Goal: Transaction & Acquisition: Purchase product/service

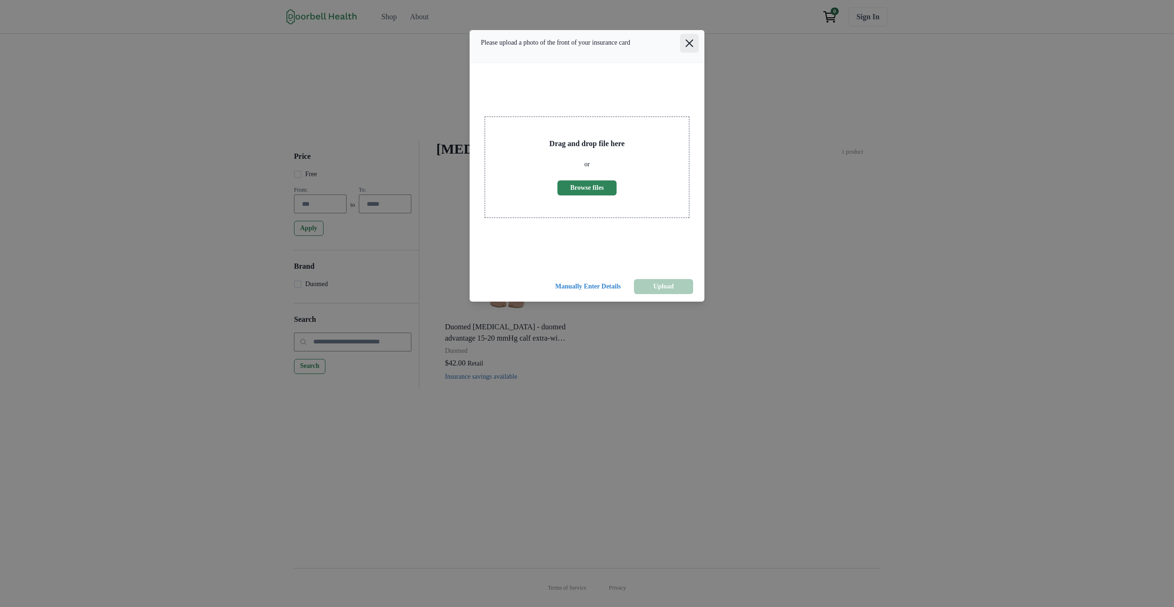
click at [685, 47] on icon "Close" at bounding box center [689, 43] width 8 height 8
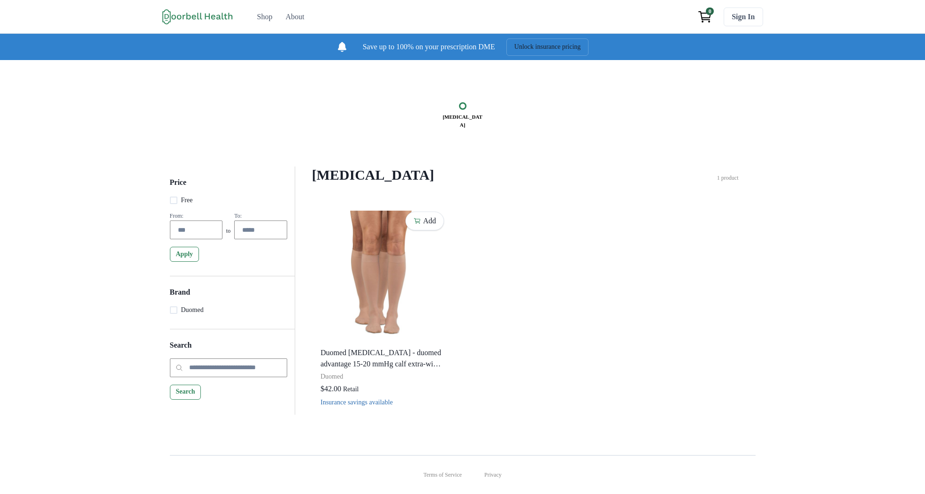
click at [385, 204] on div "Compression Stockings Filter Clear all Price Free From: to To: Apply Brand Duom…" at bounding box center [525, 187] width 427 height 41
click at [344, 172] on div "Compression Stockings Price Free From: to To: Apply Brand Duomed Search Search …" at bounding box center [462, 250] width 925 height 380
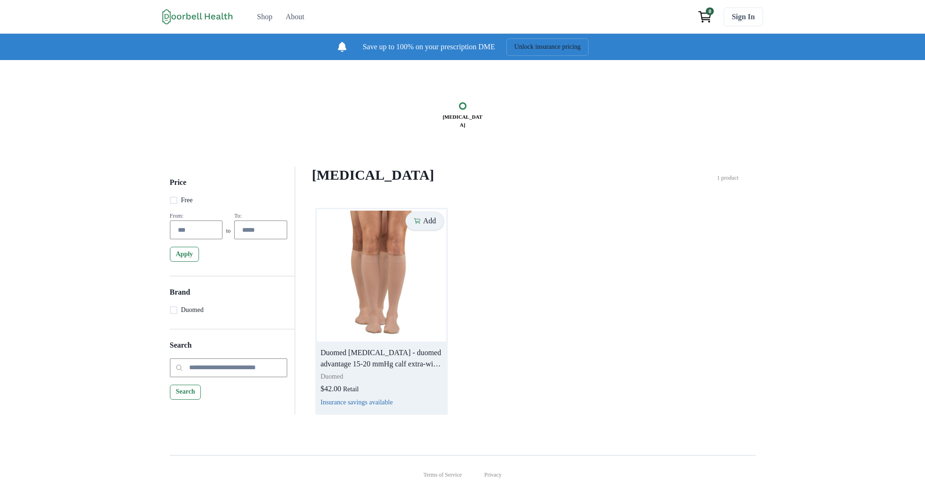
click at [426, 225] on p "Add" at bounding box center [429, 220] width 13 height 9
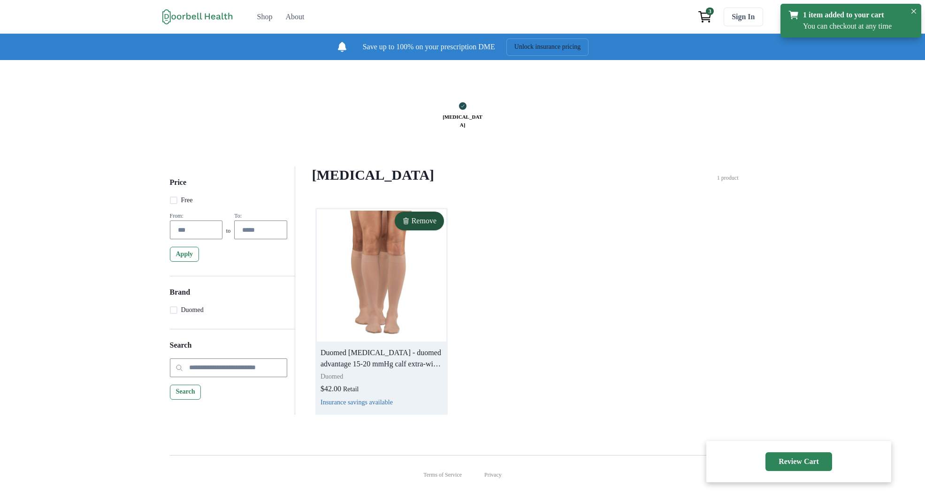
click at [412, 272] on img at bounding box center [382, 275] width 130 height 132
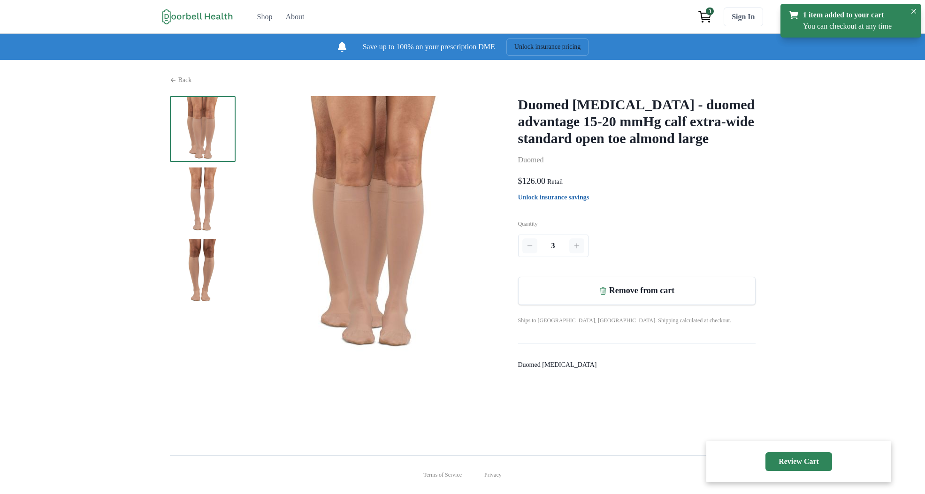
click at [606, 138] on h2 "Duomed [MEDICAL_DATA] - duomed advantage 15-20 mmHg calf extra-wide standard op…" at bounding box center [637, 121] width 238 height 51
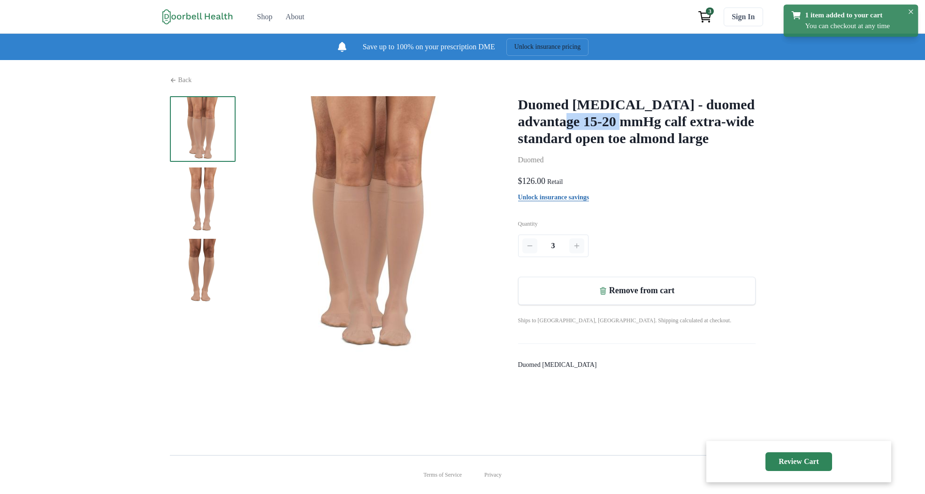
click at [606, 137] on h2 "Duomed [MEDICAL_DATA] - duomed advantage 15-20 mmHg calf extra-wide standard op…" at bounding box center [637, 121] width 238 height 51
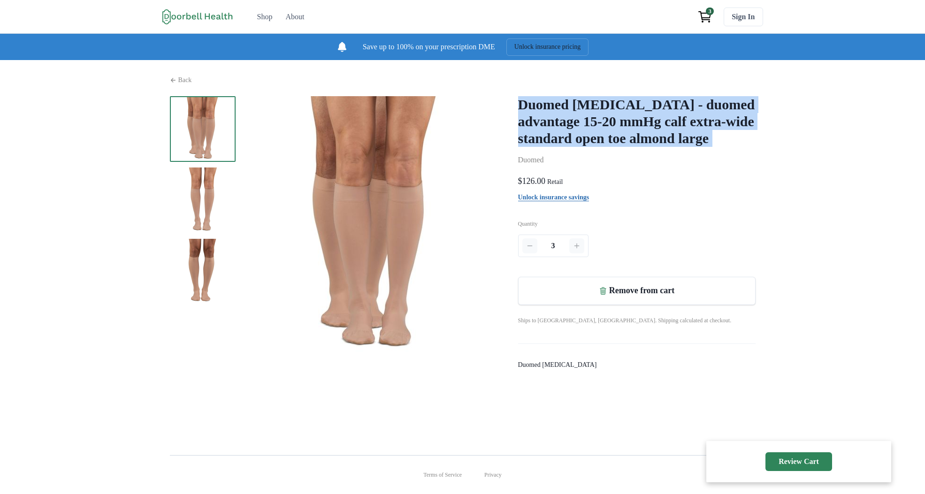
click at [606, 137] on h2 "Duomed [MEDICAL_DATA] - duomed advantage 15-20 mmHg calf extra-wide standard op…" at bounding box center [637, 121] width 238 height 51
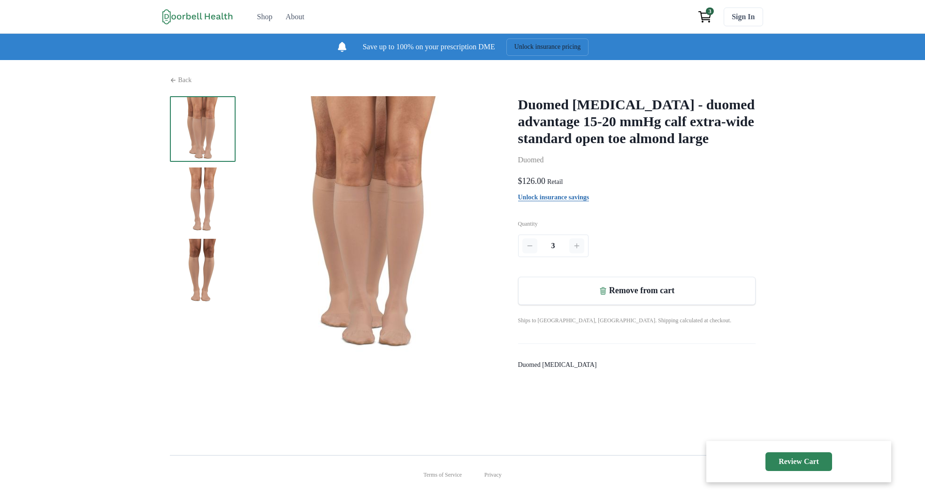
click at [583, 131] on h2 "Duomed [MEDICAL_DATA] - duomed advantage 15-20 mmHg calf extra-wide standard op…" at bounding box center [637, 121] width 238 height 51
drag, startPoint x: 190, startPoint y: 202, endPoint x: 184, endPoint y: 195, distance: 10.0
click at [190, 202] on img at bounding box center [203, 201] width 66 height 66
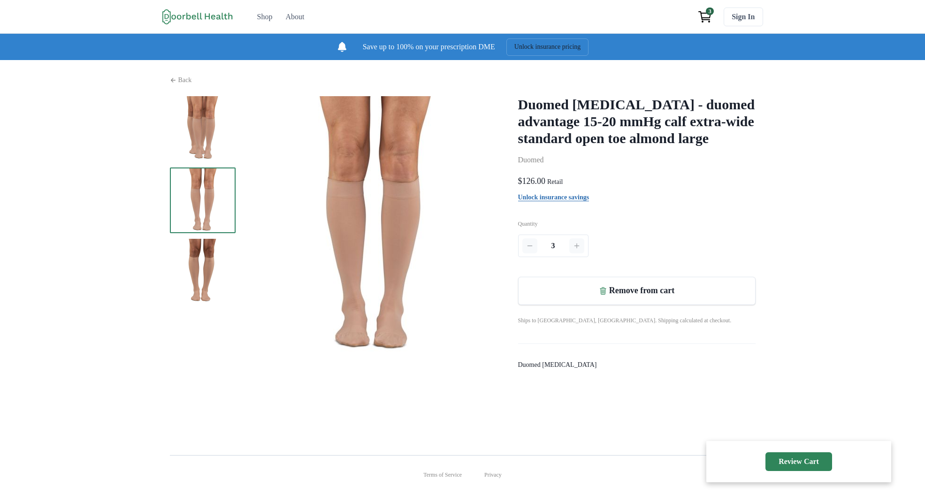
drag, startPoint x: 201, startPoint y: 153, endPoint x: 206, endPoint y: 158, distance: 6.7
click at [201, 153] on div at bounding box center [338, 227] width 337 height 263
click at [178, 85] on p "Back" at bounding box center [185, 80] width 14 height 10
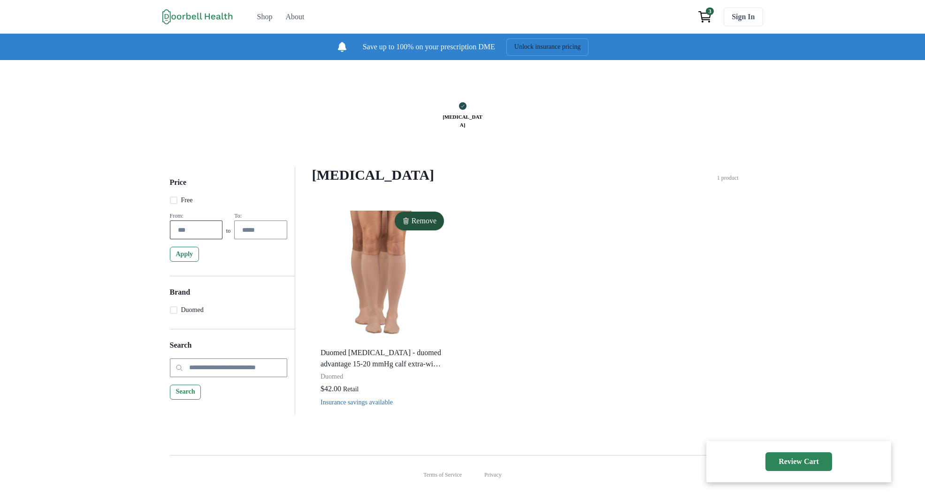
click at [170, 239] on input "number" at bounding box center [196, 230] width 53 height 19
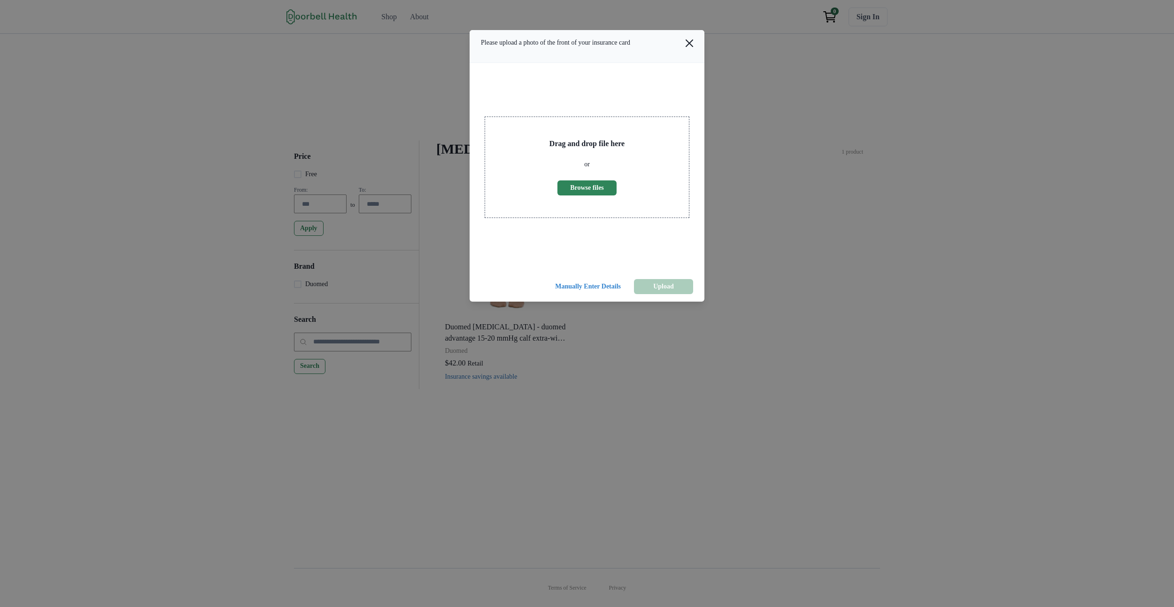
click at [667, 86] on div "Drag and drop file here or Browse files" at bounding box center [586, 167] width 235 height 208
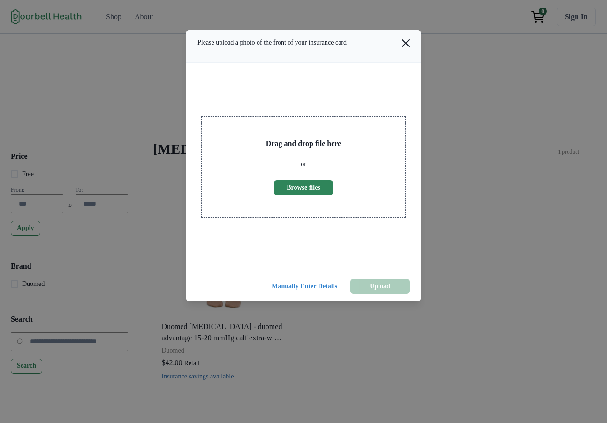
click at [345, 48] on header "Please upload a photo of the front of your insurance card" at bounding box center [303, 46] width 235 height 33
click at [305, 51] on header "Please upload a photo of the front of your insurance card" at bounding box center [303, 46] width 235 height 33
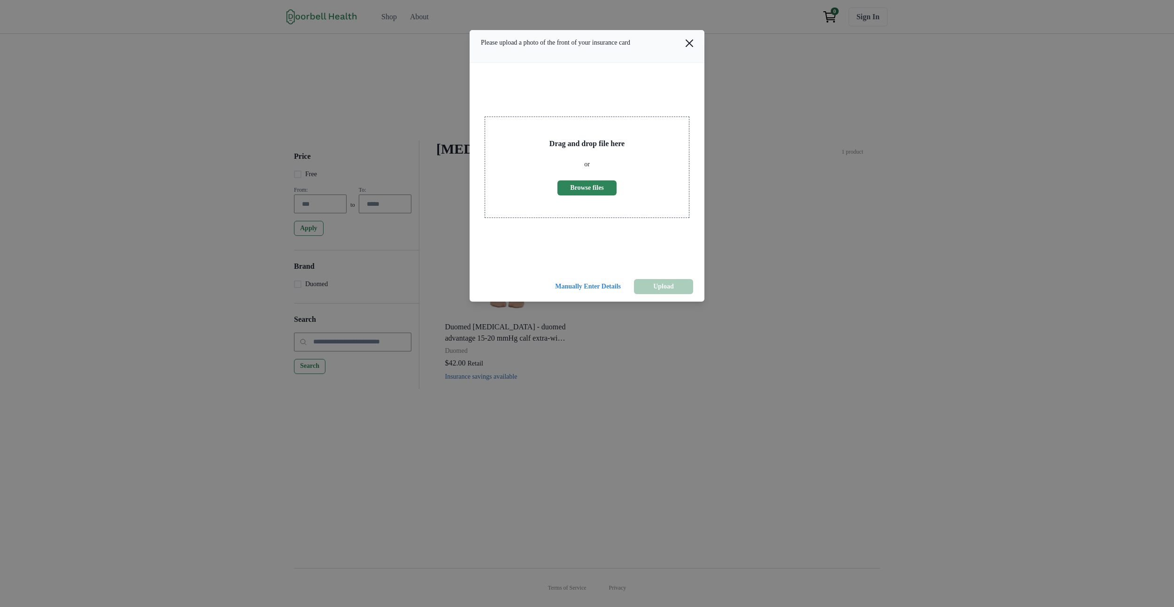
click at [619, 260] on div at bounding box center [586, 246] width 205 height 27
click at [624, 58] on header "Please upload a photo of the front of your insurance card" at bounding box center [586, 46] width 235 height 33
click at [647, 52] on header "Please upload a photo of the front of your insurance card" at bounding box center [586, 46] width 235 height 33
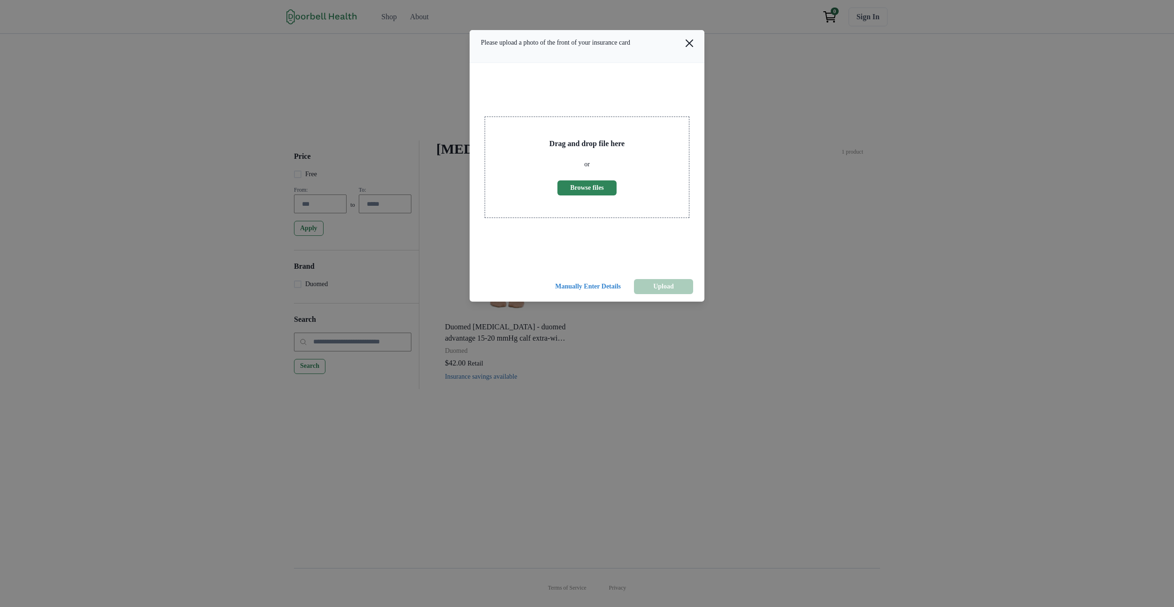
click at [600, 271] on div "Drag and drop file here or Browse files" at bounding box center [586, 167] width 235 height 208
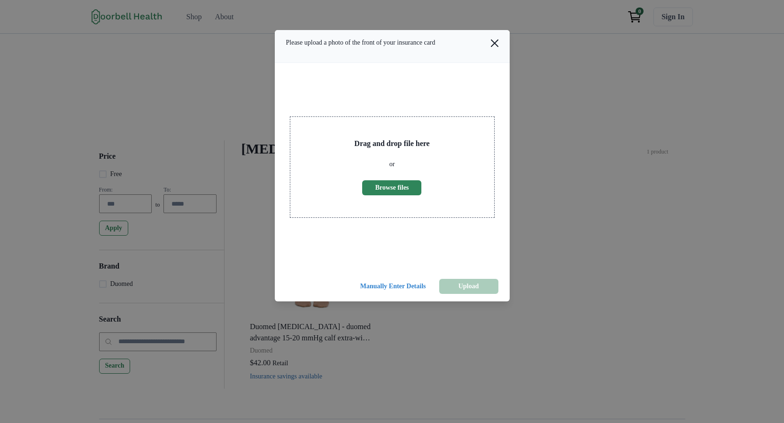
click at [377, 260] on div at bounding box center [392, 246] width 205 height 27
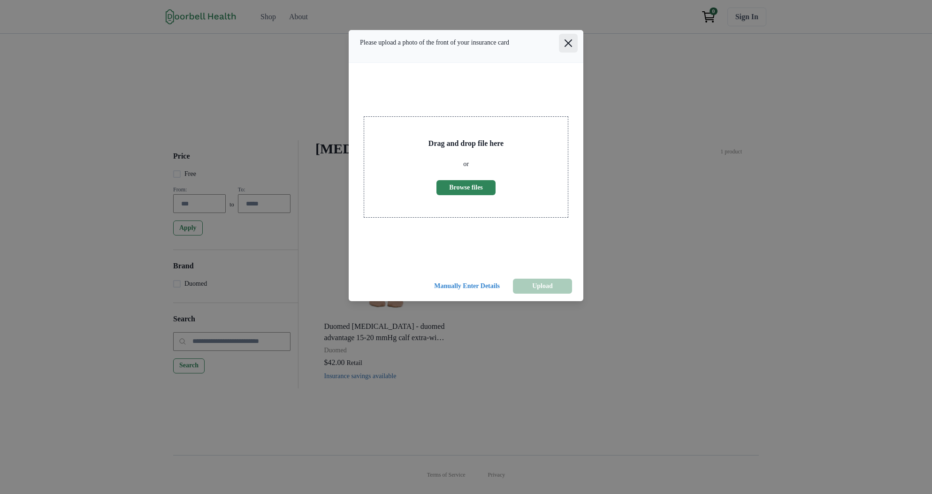
click at [574, 46] on button "Close" at bounding box center [568, 43] width 19 height 19
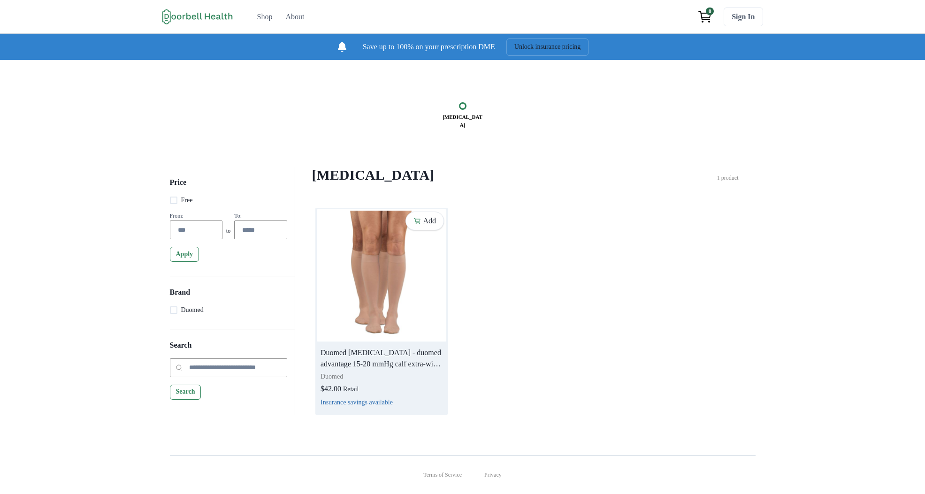
click at [407, 293] on img at bounding box center [382, 275] width 130 height 132
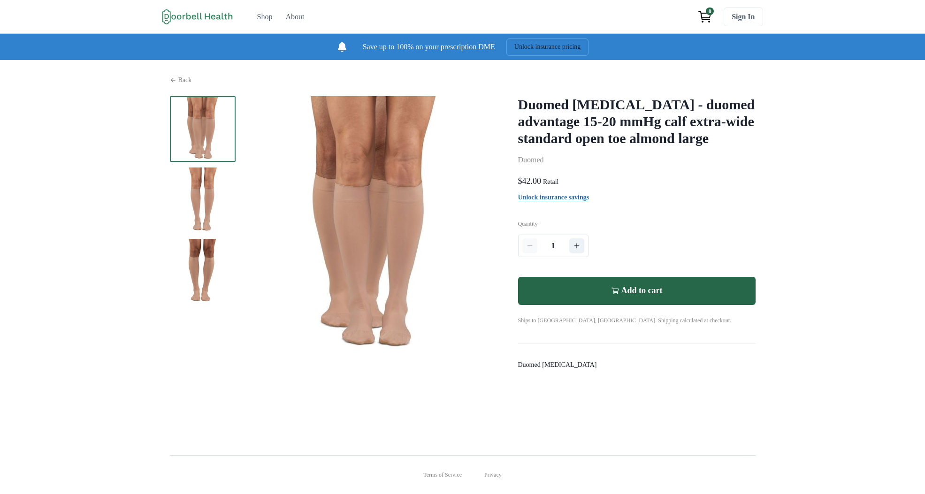
scroll to position [14, 0]
click at [562, 201] on link "Unlock insurance savings" at bounding box center [553, 198] width 71 height 8
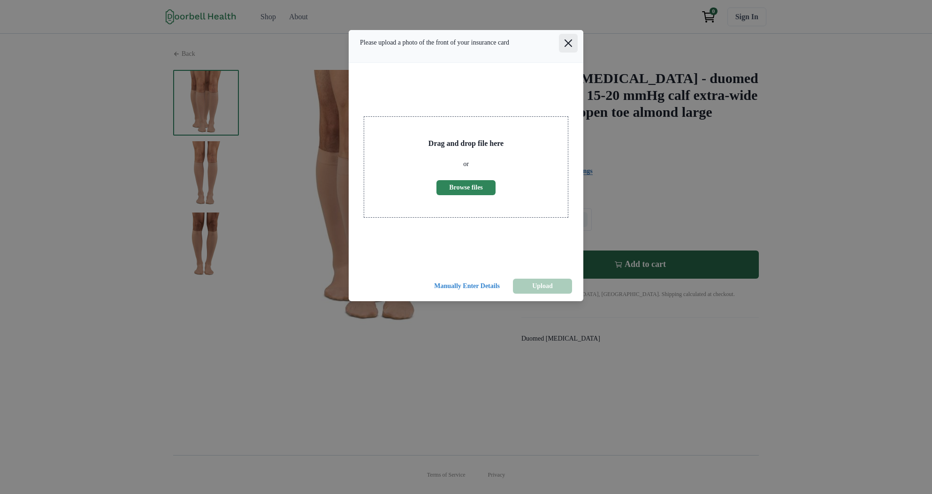
click at [570, 45] on icon "Close" at bounding box center [569, 43] width 8 height 8
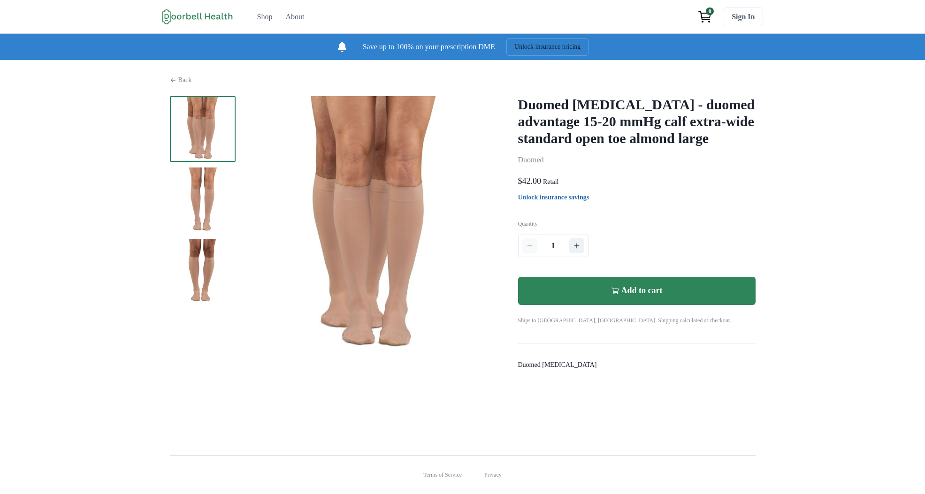
click at [656, 296] on p "Add to cart" at bounding box center [642, 291] width 41 height 10
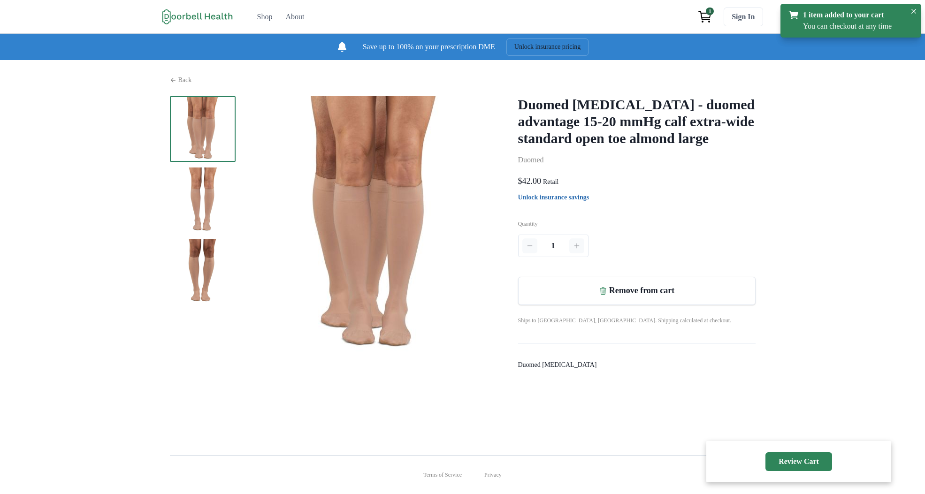
click at [756, 188] on div "$42.00 Retail" at bounding box center [637, 181] width 238 height 13
click at [914, 13] on icon "Close" at bounding box center [914, 11] width 5 height 5
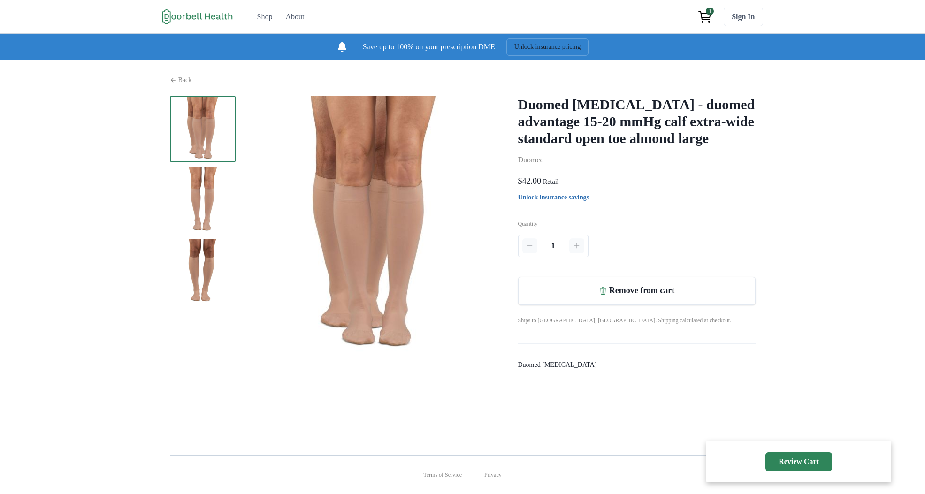
click at [756, 185] on div "Duomed [MEDICAL_DATA] - duomed advantage 15-20 mmHg calf extra-wide standard op…" at bounding box center [637, 233] width 238 height 274
click at [178, 85] on p "Back" at bounding box center [185, 80] width 14 height 10
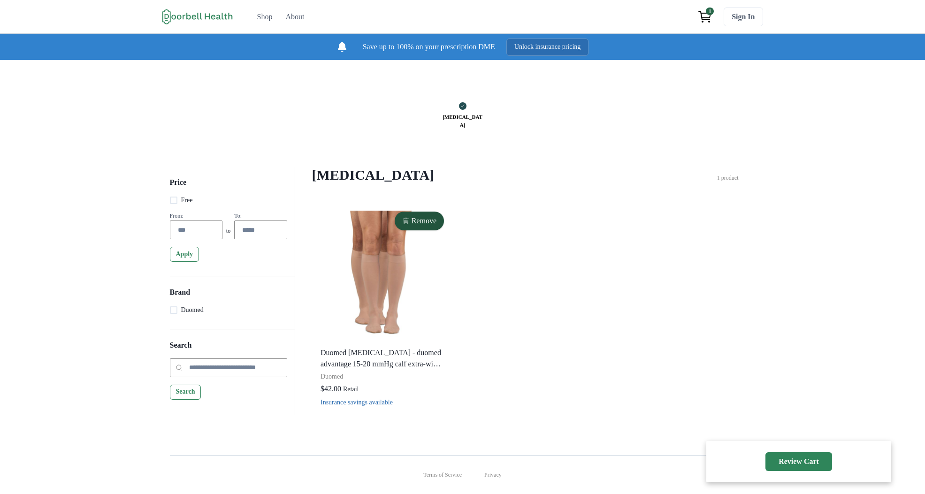
click at [589, 55] on button "Unlock insurance pricing" at bounding box center [548, 46] width 83 height 17
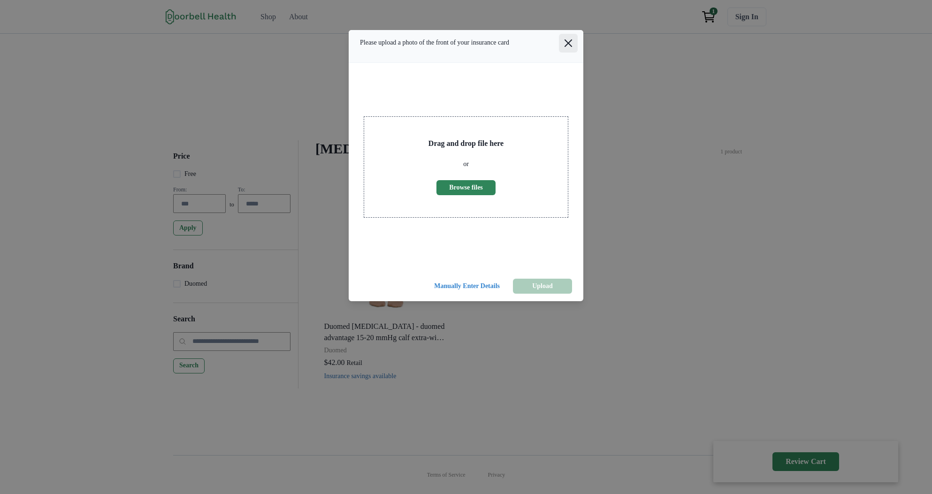
click at [566, 47] on icon "Close" at bounding box center [569, 43] width 8 height 8
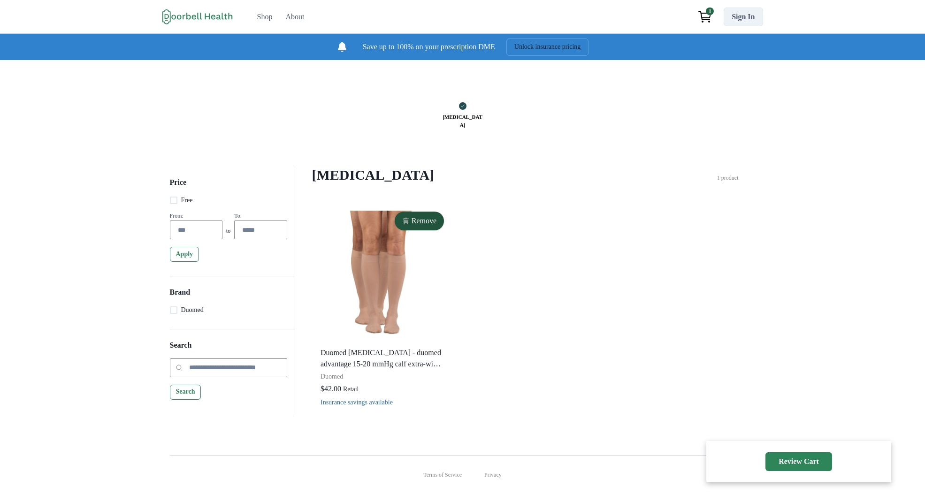
click at [763, 20] on link "Sign In" at bounding box center [743, 17] width 39 height 19
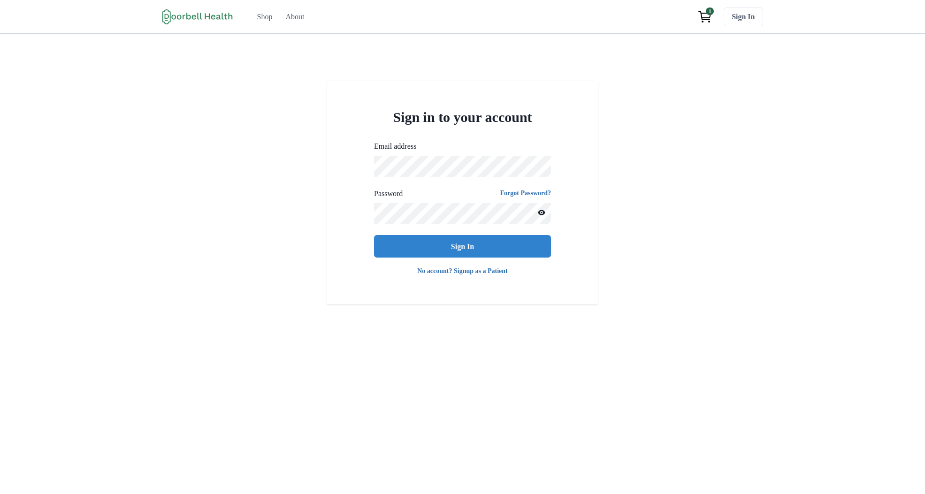
click at [471, 120] on h2 "Sign in to your account" at bounding box center [462, 117] width 177 height 17
click at [401, 117] on h2 "Sign in to your account" at bounding box center [462, 117] width 177 height 17
click at [398, 152] on label "Email address" at bounding box center [459, 146] width 171 height 11
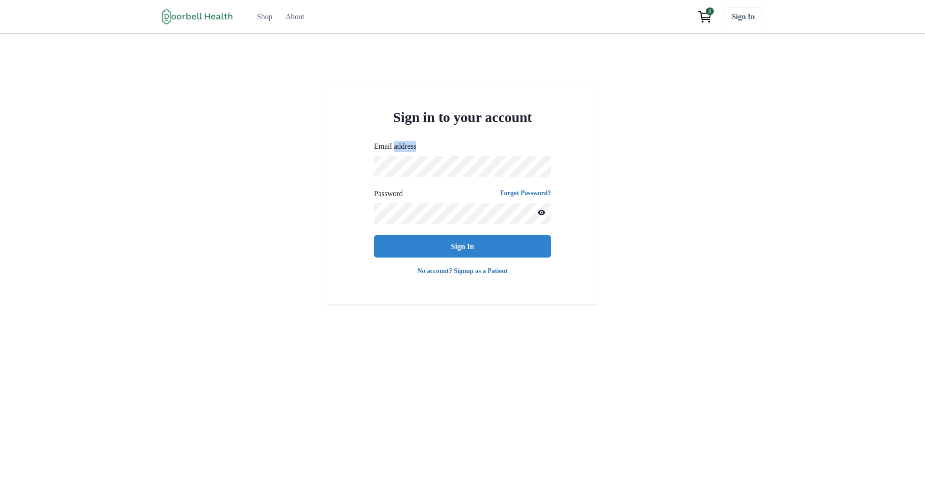
click at [398, 152] on label "Email address" at bounding box center [459, 146] width 171 height 11
click at [454, 120] on h2 "Sign in to your account" at bounding box center [462, 117] width 177 height 17
click at [310, 143] on div "Sign in to your account Email address Password Forgot Password? Verification Co…" at bounding box center [462, 193] width 925 height 224
click at [763, 15] on link "Sign In" at bounding box center [743, 17] width 39 height 19
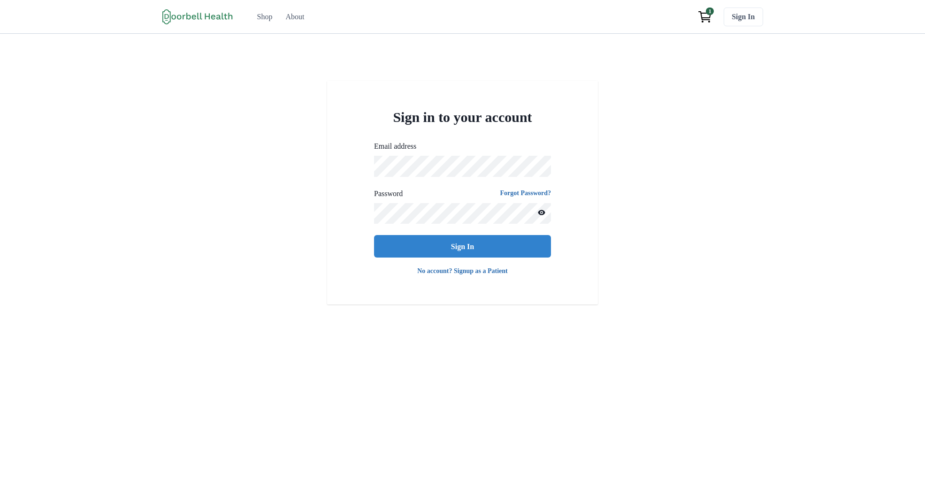
click at [349, 62] on div "Sign in to your account Email address Password Forgot Password? Verification Co…" at bounding box center [462, 281] width 925 height 494
click at [257, 19] on div "Shop" at bounding box center [264, 16] width 15 height 11
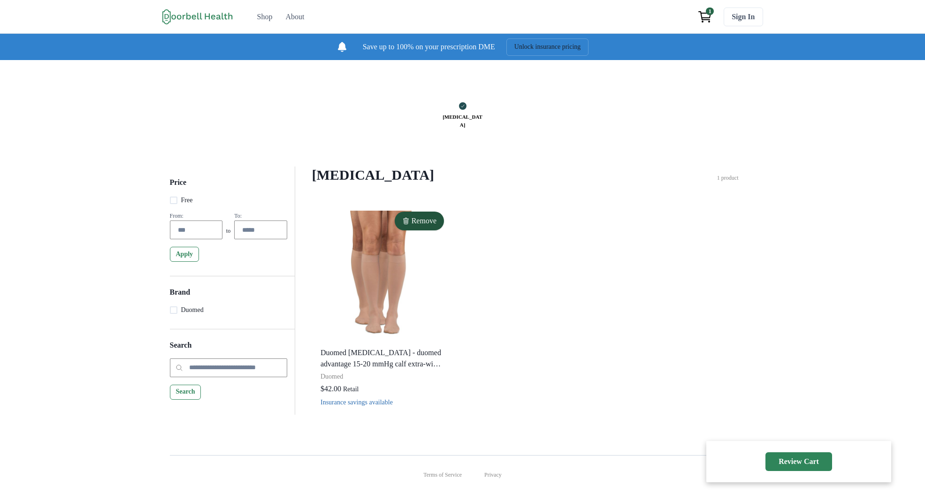
click at [713, 17] on icon "View cart" at bounding box center [705, 16] width 15 height 15
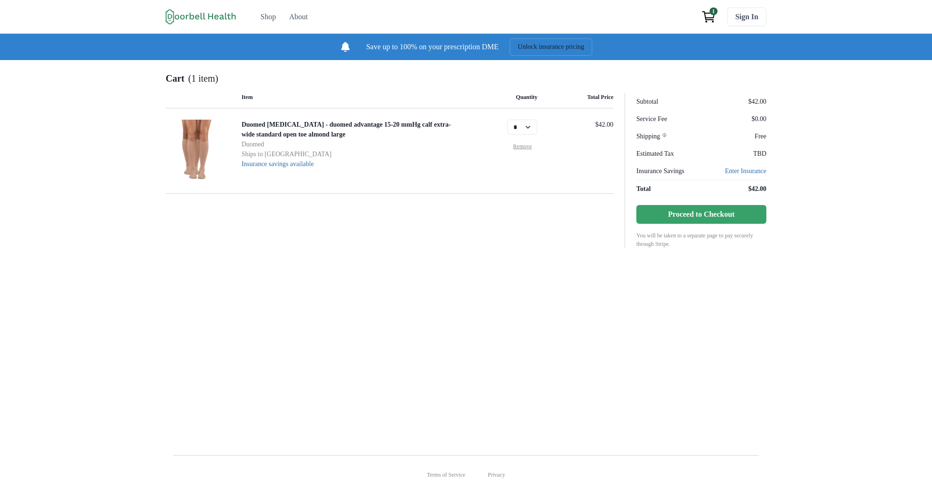
click at [756, 248] on p "You will be taken to a separate page to pay securely through Stripe." at bounding box center [702, 239] width 130 height 17
click at [709, 248] on p "You will be taken to a separate page to pay securely through Stripe." at bounding box center [702, 239] width 130 height 17
drag, startPoint x: 530, startPoint y: 139, endPoint x: 733, endPoint y: 151, distance: 203.2
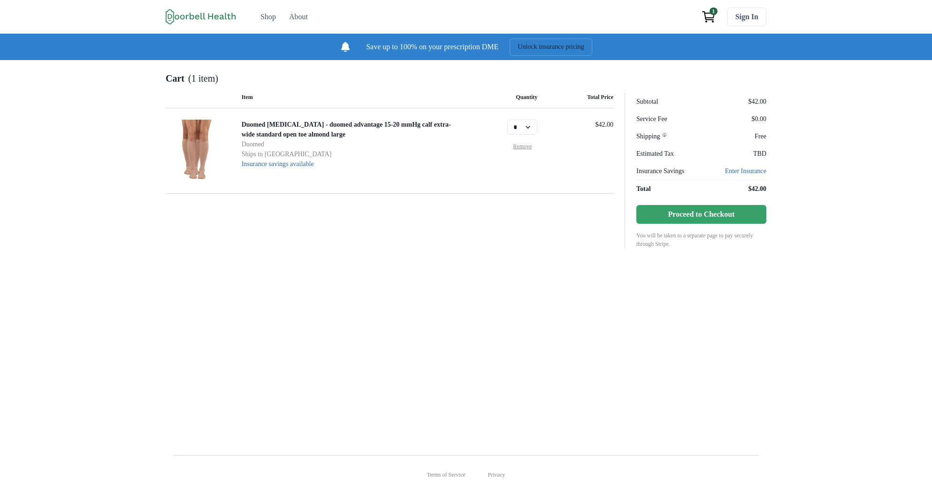
click at [754, 150] on div "Item Quantity Total Price Duomed [MEDICAL_DATA] - duomed advantage 15-20 mmHg c…" at bounding box center [466, 170] width 601 height 155
click at [767, 176] on link "Enter Insurance" at bounding box center [745, 171] width 41 height 10
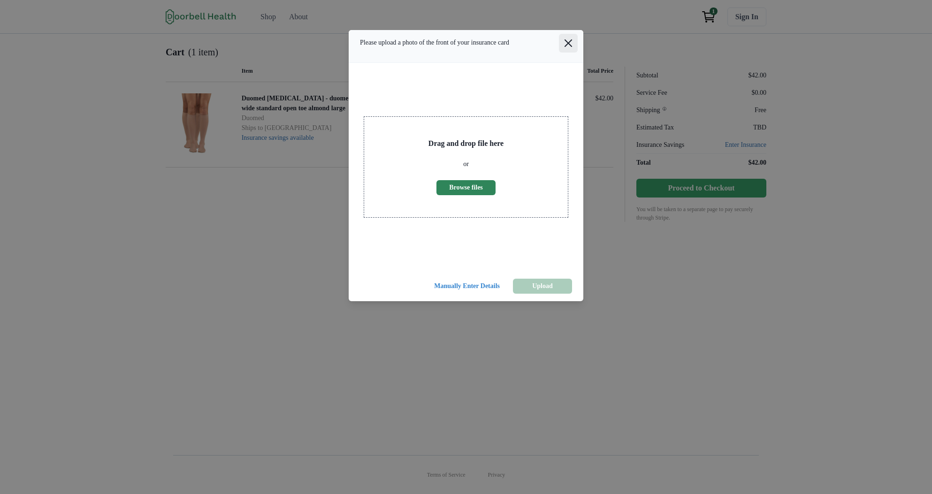
click at [569, 47] on icon "Close" at bounding box center [569, 43] width 8 height 8
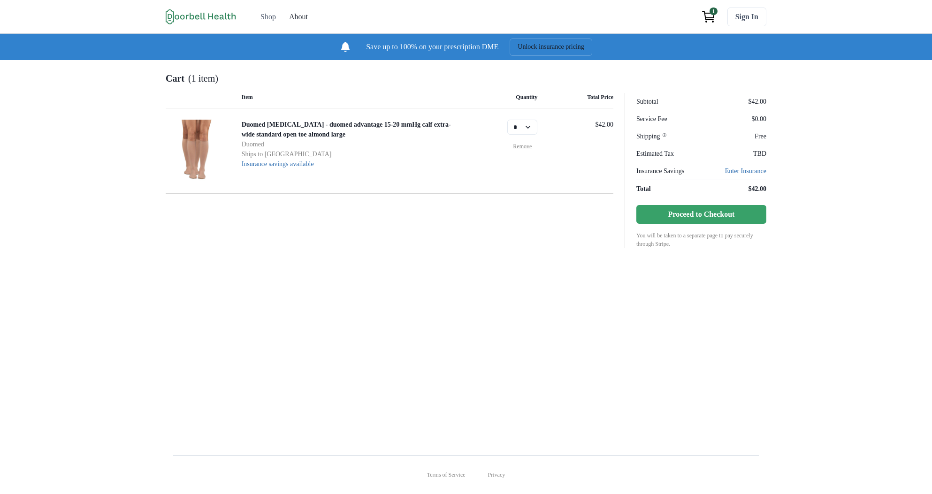
click at [289, 16] on div "About" at bounding box center [298, 16] width 19 height 11
click at [261, 15] on div "Shop" at bounding box center [268, 16] width 15 height 11
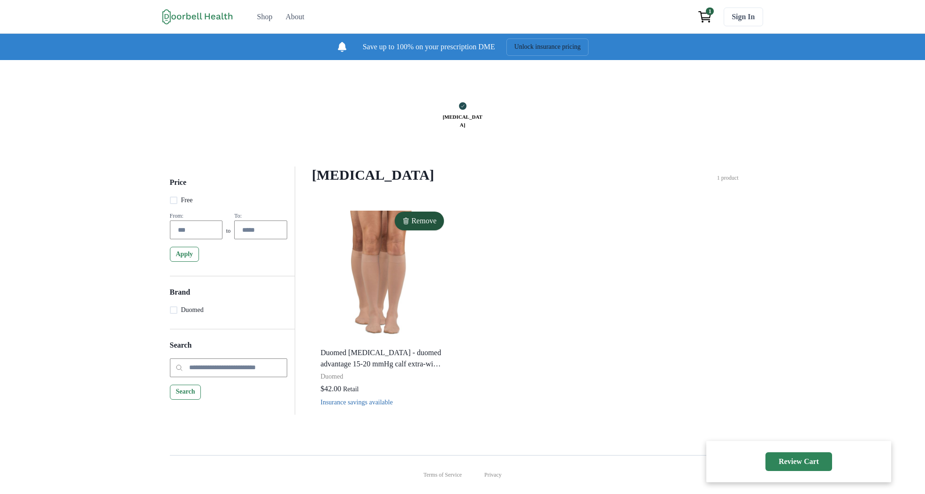
click at [714, 15] on span "1" at bounding box center [710, 12] width 8 height 8
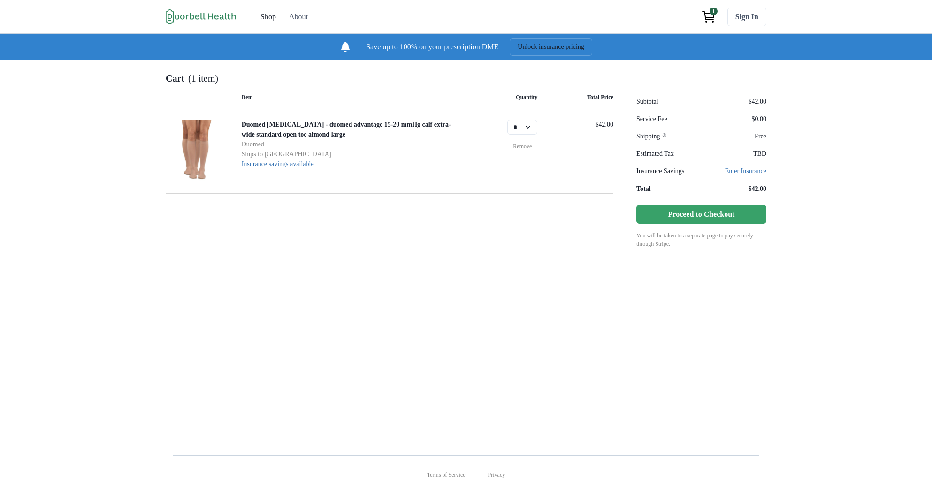
click at [255, 11] on link "Shop" at bounding box center [268, 17] width 27 height 19
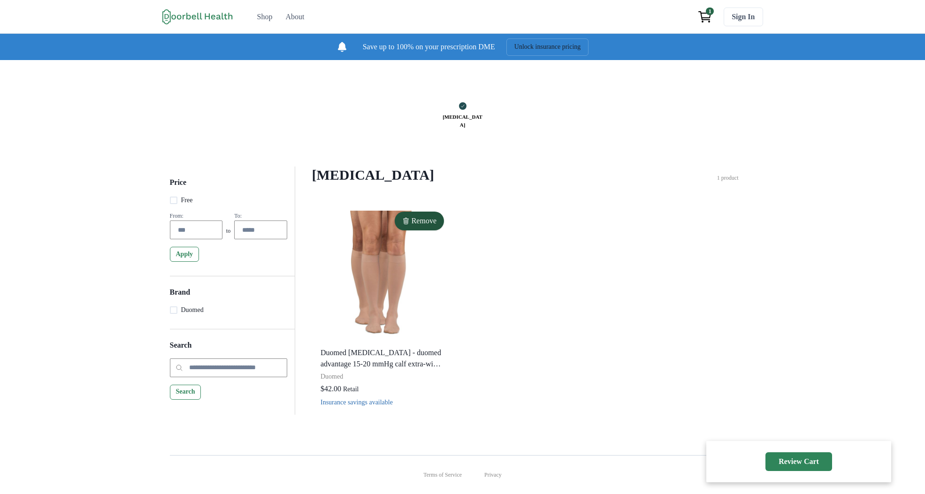
scroll to position [14, 0]
click at [771, 459] on button "Review Cart" at bounding box center [799, 462] width 67 height 19
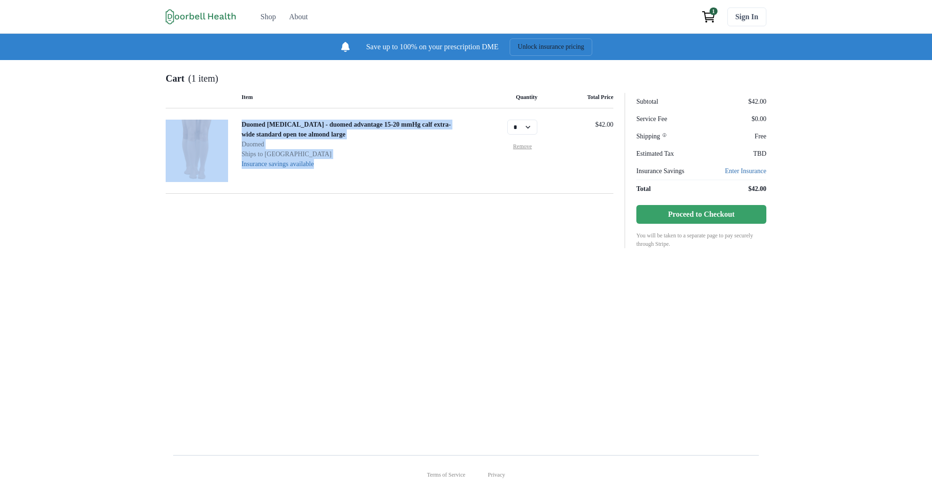
drag, startPoint x: 450, startPoint y: 216, endPoint x: 164, endPoint y: 119, distance: 302.0
click at [166, 120] on main "Item Quantity Total Price Duomed [MEDICAL_DATA] - duomed advantage 15-20 mmHg c…" at bounding box center [390, 170] width 448 height 155
drag, startPoint x: 567, startPoint y: 180, endPoint x: 275, endPoint y: 97, distance: 303.5
click at [271, 91] on div "Cart (1 item) Item Quantity Total Price Duomed [MEDICAL_DATA] - duomed advantag…" at bounding box center [466, 159] width 601 height 177
click at [430, 194] on div "Duomed [MEDICAL_DATA] - duomed advantage 15-20 mmHg calf extra-wide standard op…" at bounding box center [390, 150] width 448 height 85
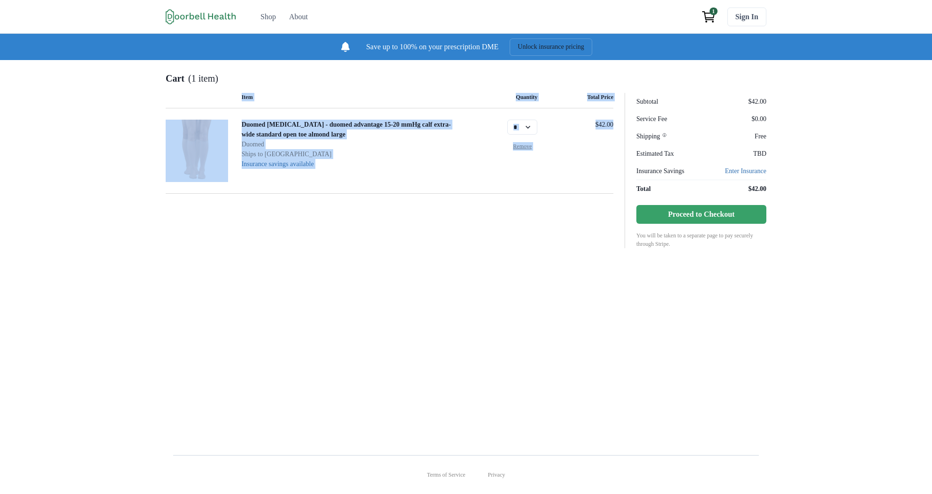
click at [166, 94] on div "Cart (1 item) Item Quantity Total Price Duomed [MEDICAL_DATA] - duomed advantag…" at bounding box center [466, 159] width 601 height 177
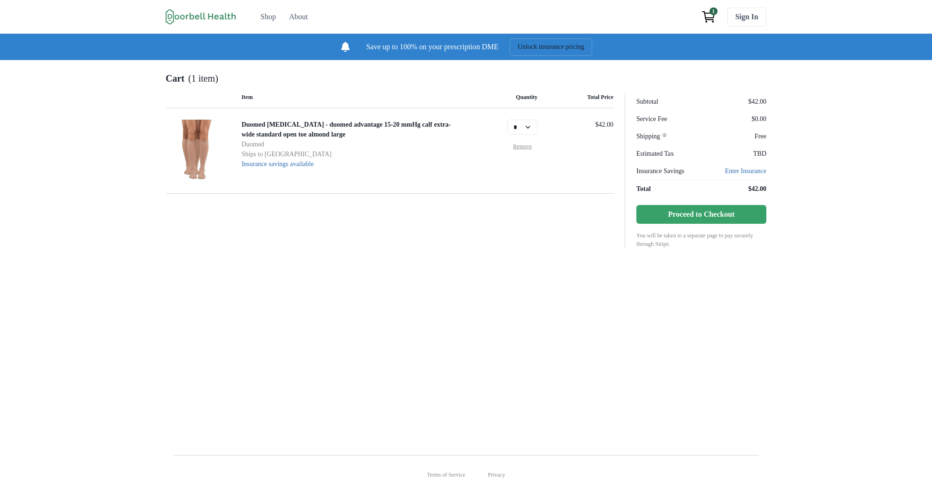
click at [188, 85] on p "(1 item)" at bounding box center [203, 78] width 30 height 14
click at [228, 82] on div "Cart (1 item)" at bounding box center [466, 78] width 601 height 14
click at [289, 22] on div "About" at bounding box center [298, 16] width 19 height 11
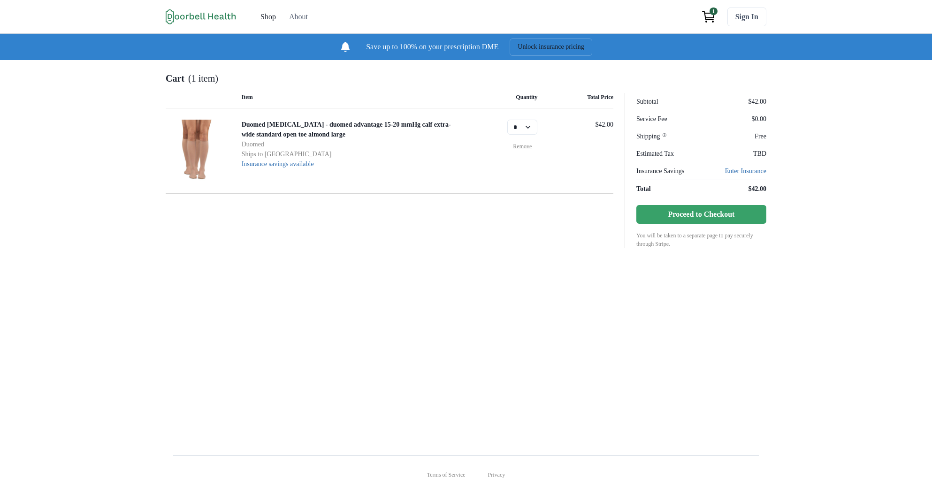
click at [255, 20] on link "Shop" at bounding box center [268, 17] width 27 height 19
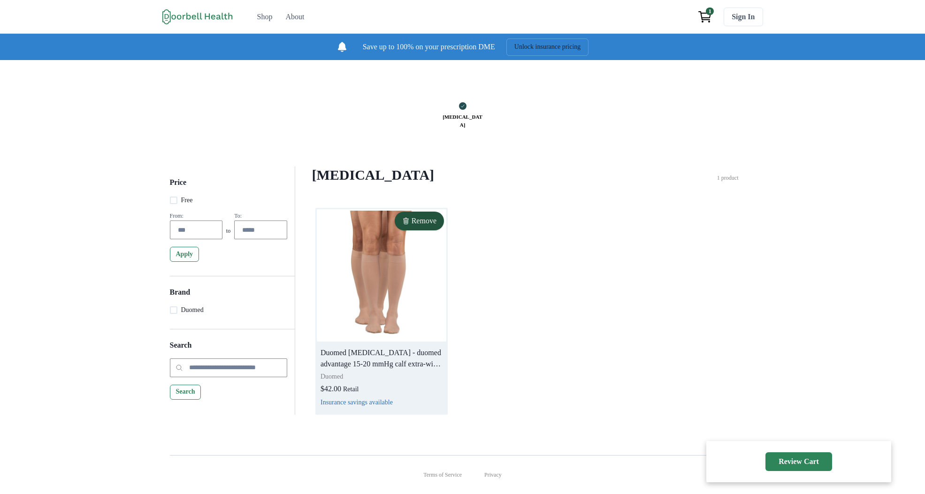
click at [419, 315] on img at bounding box center [382, 275] width 130 height 132
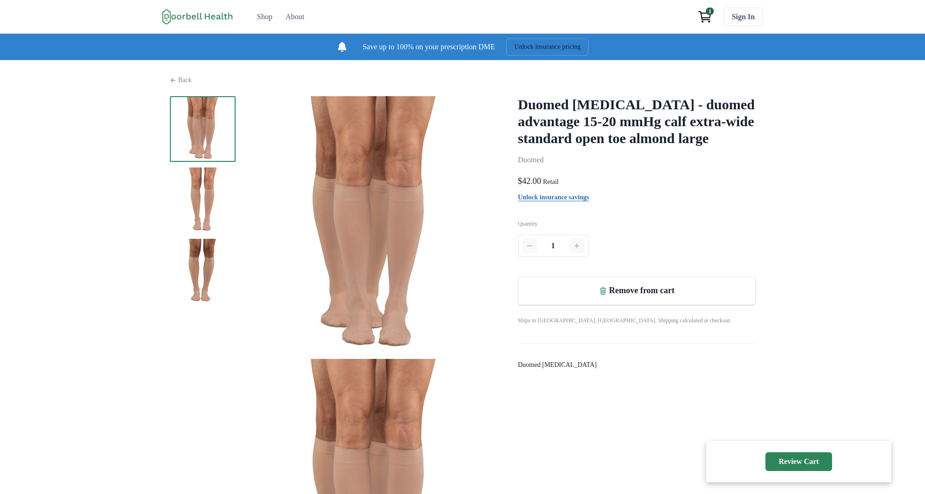
click at [388, 231] on div at bounding box center [375, 227] width 264 height 263
click at [388, 359] on img at bounding box center [374, 490] width 263 height 263
click at [455, 356] on div at bounding box center [375, 227] width 264 height 263
click at [379, 359] on img at bounding box center [374, 490] width 263 height 263
click at [410, 256] on div at bounding box center [375, 227] width 264 height 263
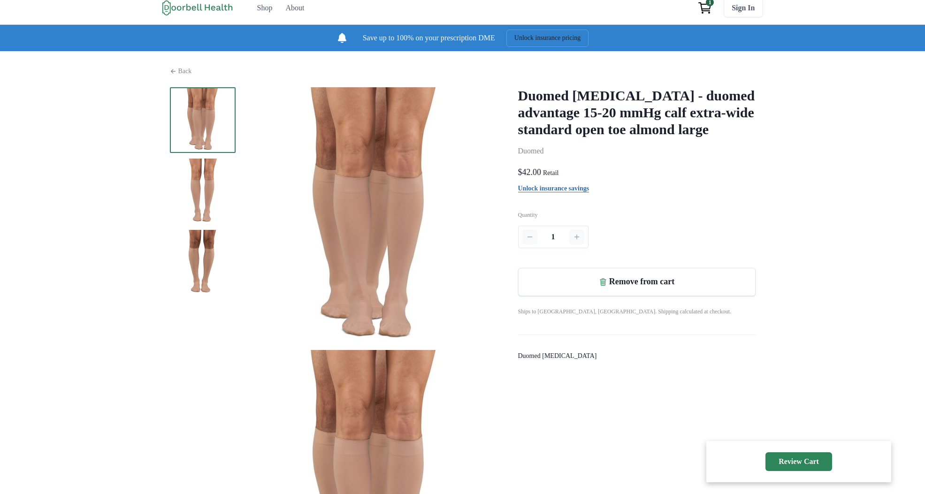
scroll to position [14, 0]
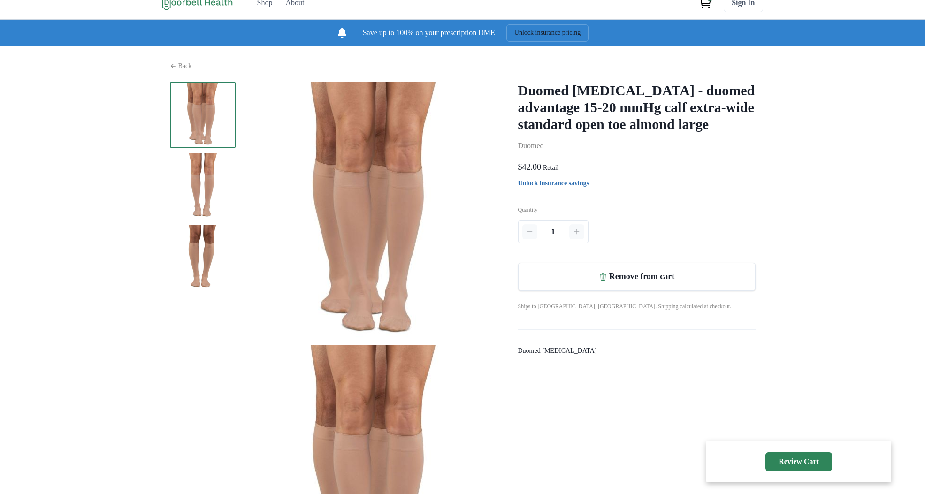
click at [182, 186] on img at bounding box center [203, 187] width 66 height 66
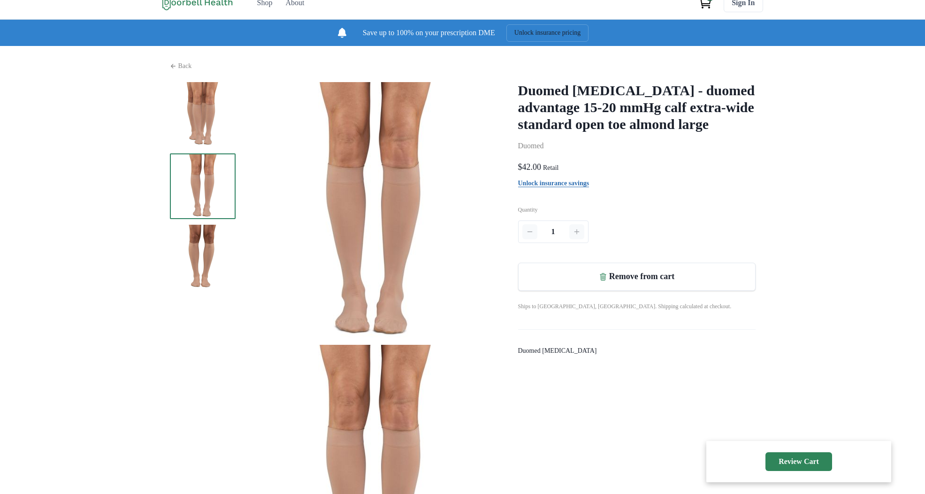
click at [304, 173] on div at bounding box center [375, 213] width 264 height 263
click at [338, 345] on img at bounding box center [374, 476] width 263 height 263
click at [452, 341] on div at bounding box center [375, 213] width 264 height 263
click at [452, 345] on img at bounding box center [374, 476] width 263 height 263
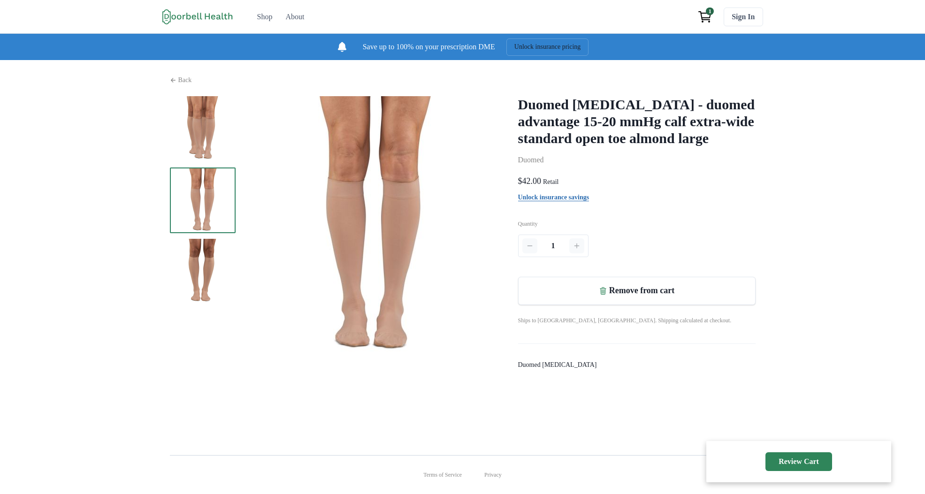
click at [710, 245] on div "Duomed [MEDICAL_DATA] - duomed advantage 15-20 mmHg calf extra-wide standard op…" at bounding box center [637, 233] width 238 height 274
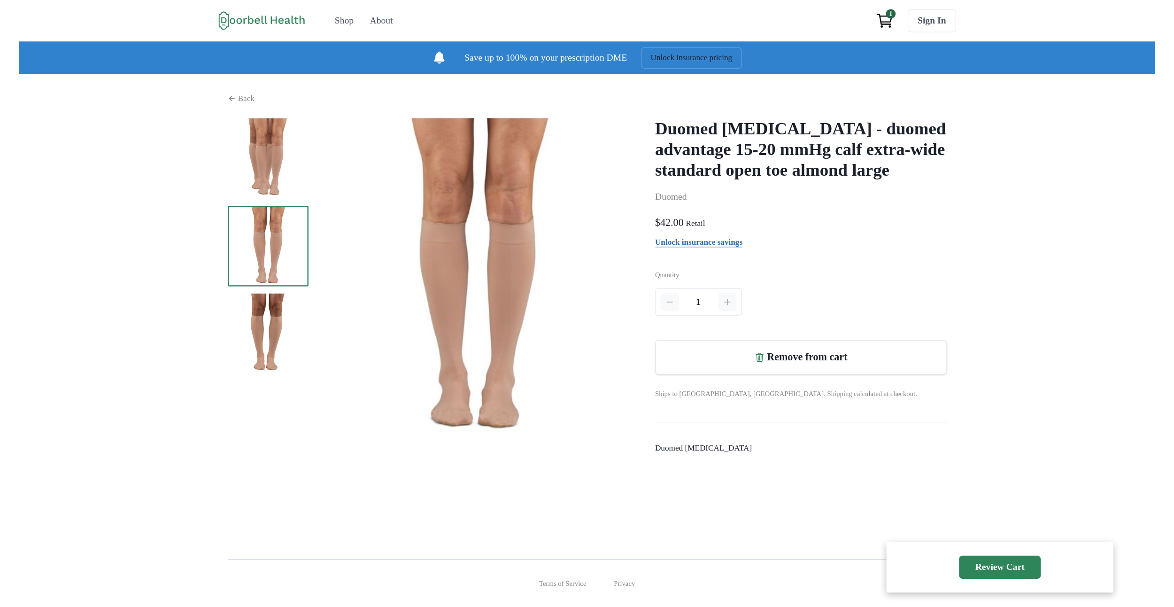
scroll to position [0, 0]
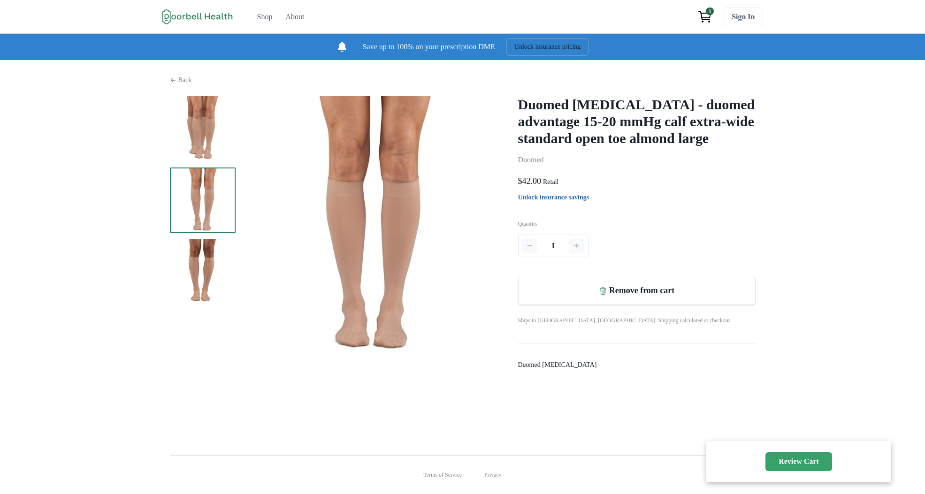
click at [813, 464] on p "Review Cart" at bounding box center [799, 461] width 40 height 9
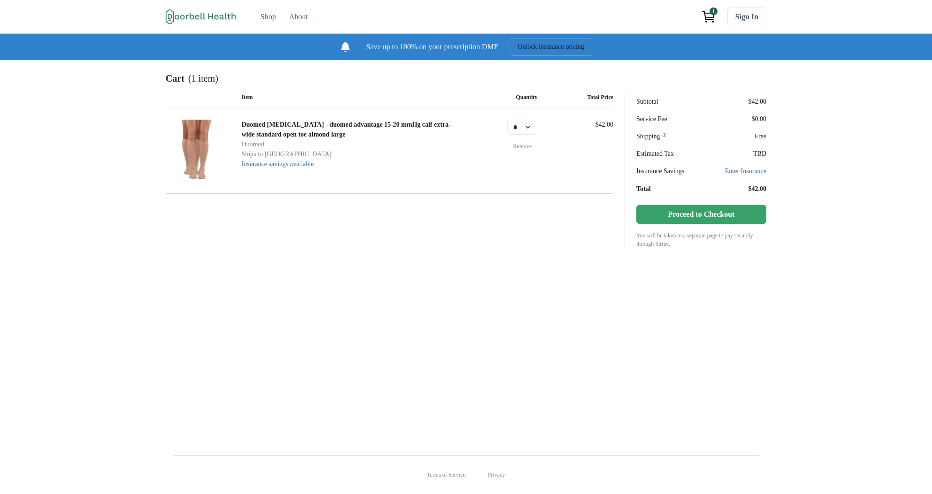
click at [489, 367] on div "Cart (1 item) Item Quantity Total Price Duomed [MEDICAL_DATA] - duomed advantag…" at bounding box center [466, 250] width 932 height 380
click at [716, 12] on icon "View cart" at bounding box center [708, 16] width 15 height 15
drag, startPoint x: 531, startPoint y: 141, endPoint x: 519, endPoint y: 124, distance: 20.6
click at [519, 124] on div "Duomed [MEDICAL_DATA] - duomed advantage 15-20 mmHg calf extra-wide standard op…" at bounding box center [390, 150] width 448 height 85
select select "*"
